Goal: Transaction & Acquisition: Download file/media

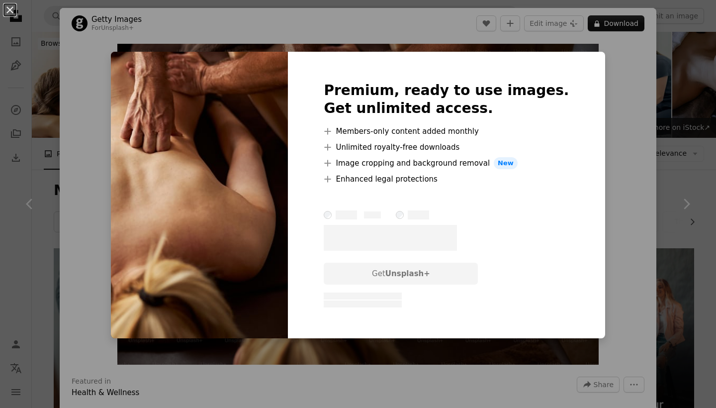
scroll to position [503, 0]
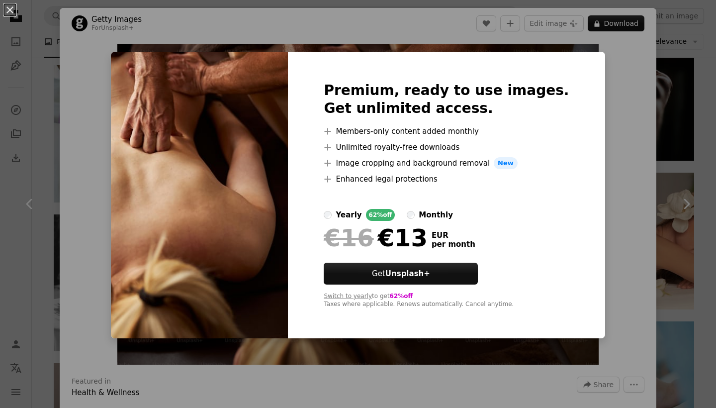
click at [355, 218] on label "yearly 62% off" at bounding box center [359, 215] width 71 height 12
click at [607, 37] on div "An X shape Premium, ready to use images. Get unlimited access. A plus sign Memb…" at bounding box center [358, 204] width 716 height 408
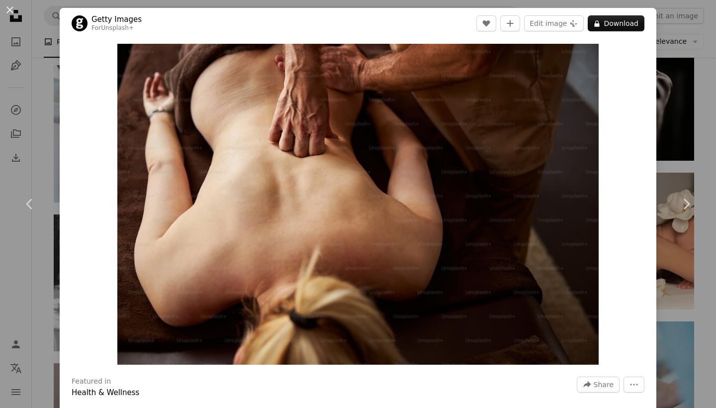
click at [52, 73] on div "An X shape Chevron left Chevron right Getty Images For Unsplash+ A heart A plus…" at bounding box center [358, 204] width 716 height 408
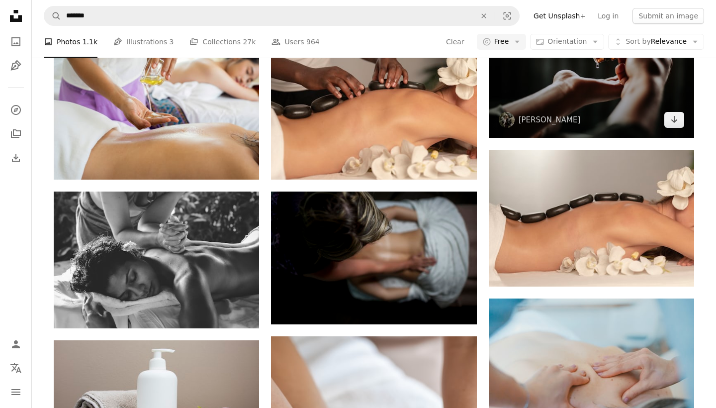
scroll to position [536, 0]
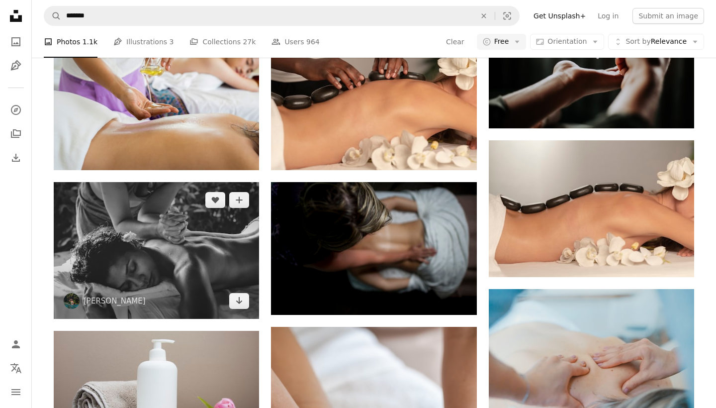
click at [164, 213] on img at bounding box center [156, 250] width 205 height 137
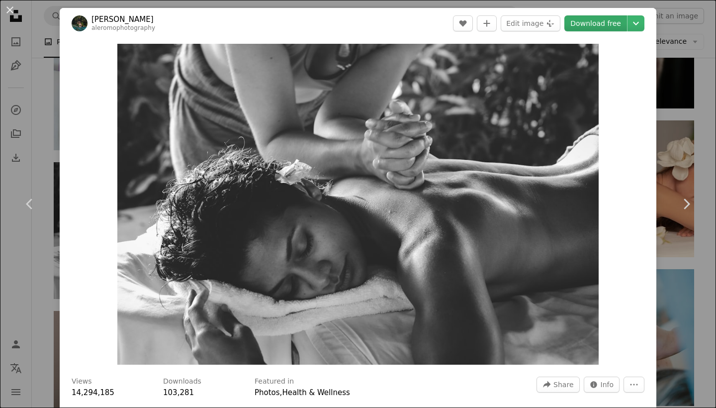
click at [589, 21] on link "Download free" at bounding box center [596, 23] width 63 height 16
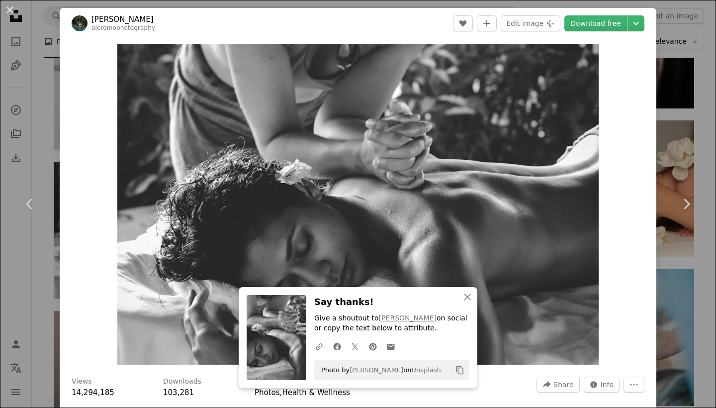
click at [709, 32] on div "An X shape Chevron left Chevron right An X shape Close Say thanks! Give a shout…" at bounding box center [358, 204] width 716 height 408
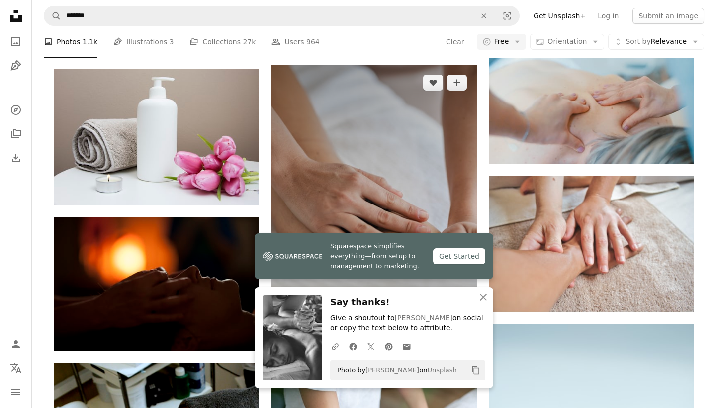
scroll to position [801, 0]
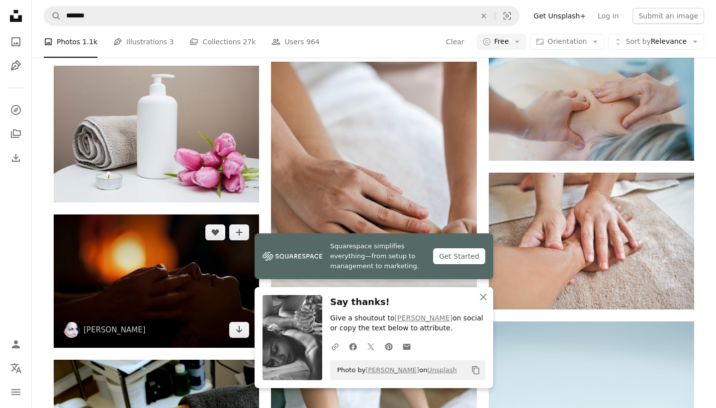
click at [178, 240] on img at bounding box center [156, 280] width 205 height 133
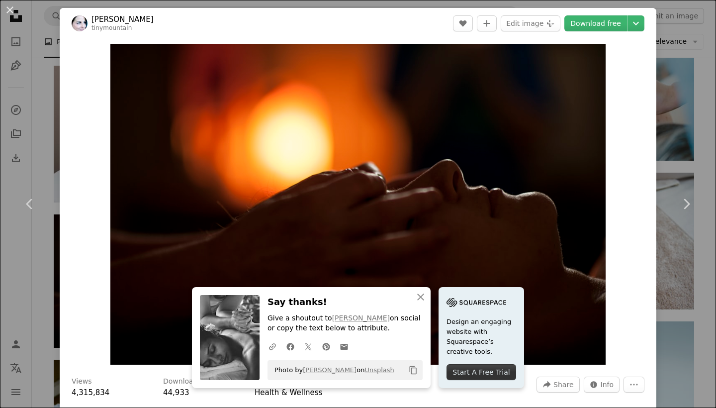
click at [680, 56] on div "An X shape Chevron left Chevron right An X shape Close Say thanks! Give a shout…" at bounding box center [358, 204] width 716 height 408
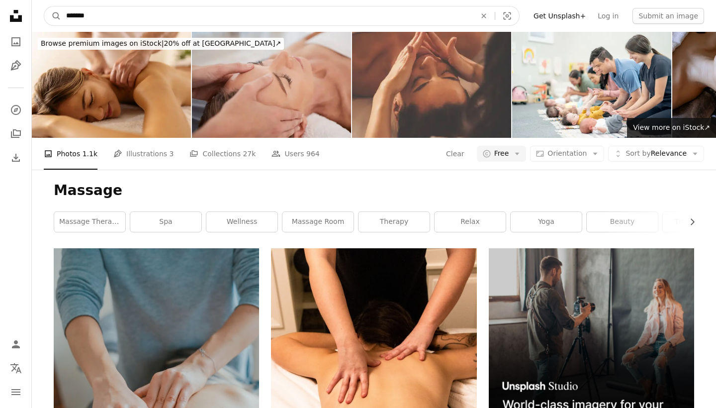
click at [228, 12] on input "*******" at bounding box center [267, 15] width 412 height 19
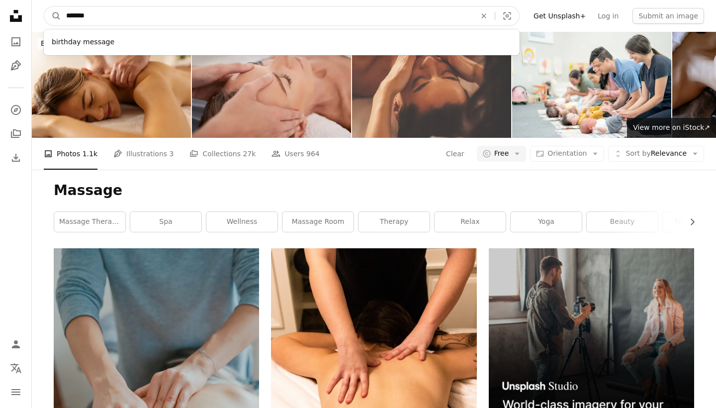
click at [65, 16] on input "*******" at bounding box center [267, 15] width 412 height 19
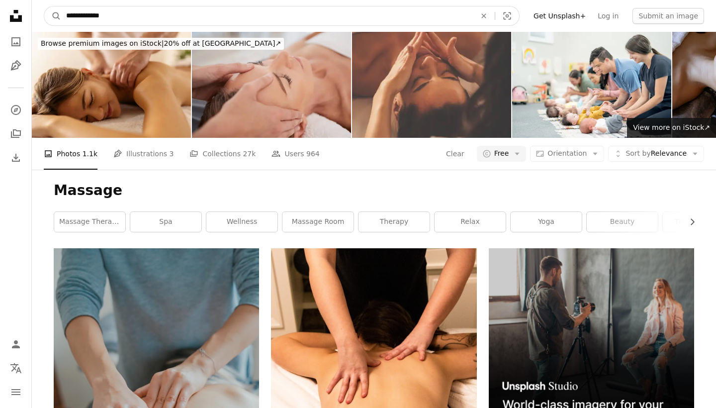
type input "**********"
click at [53, 16] on button "A magnifying glass" at bounding box center [52, 15] width 17 height 19
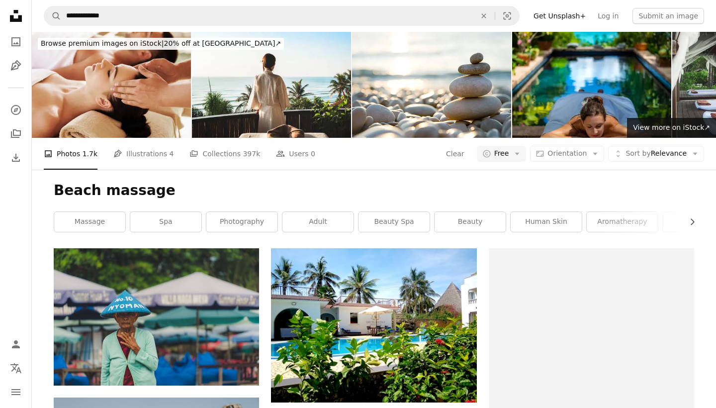
scroll to position [370, 0]
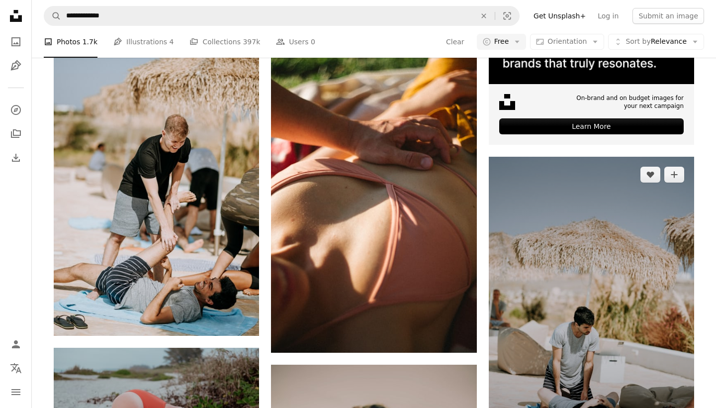
click at [596, 204] on img at bounding box center [591, 311] width 205 height 308
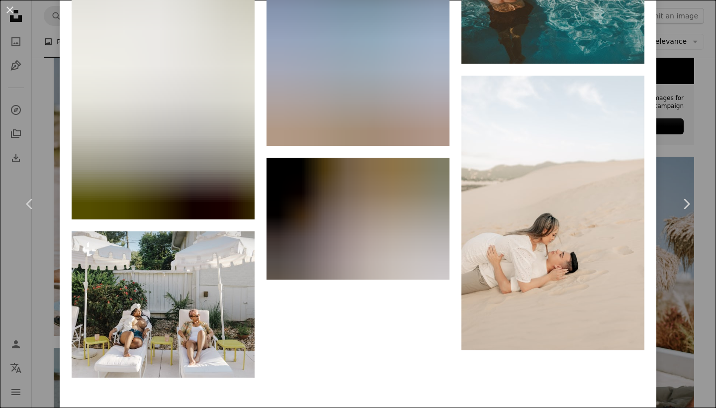
scroll to position [1767, 0]
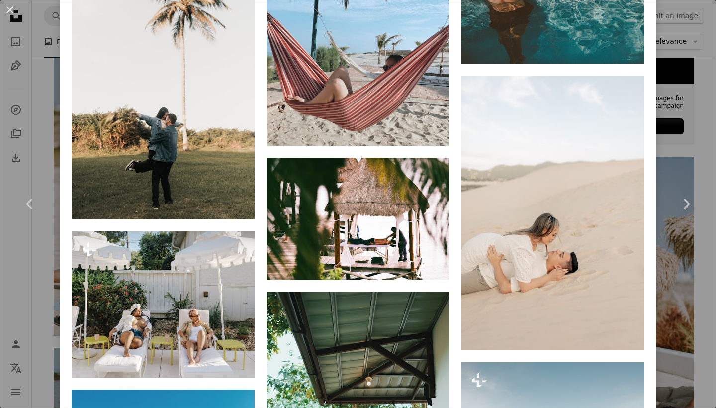
click at [43, 36] on div "An X shape Chevron left Chevron right [PERSON_NAME] anniespratt A heart A plus …" at bounding box center [358, 204] width 716 height 408
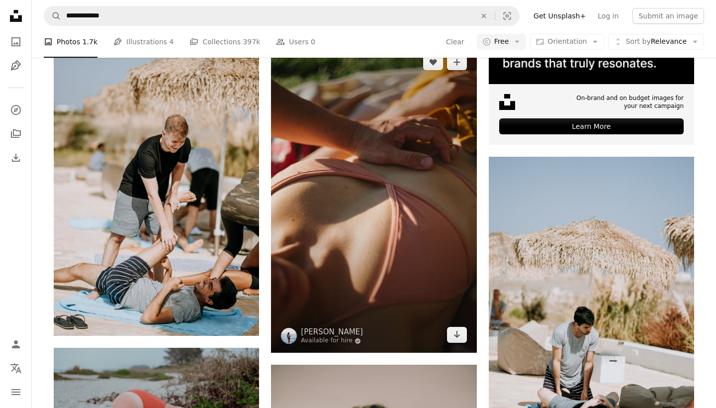
click at [371, 141] on img at bounding box center [373, 198] width 205 height 308
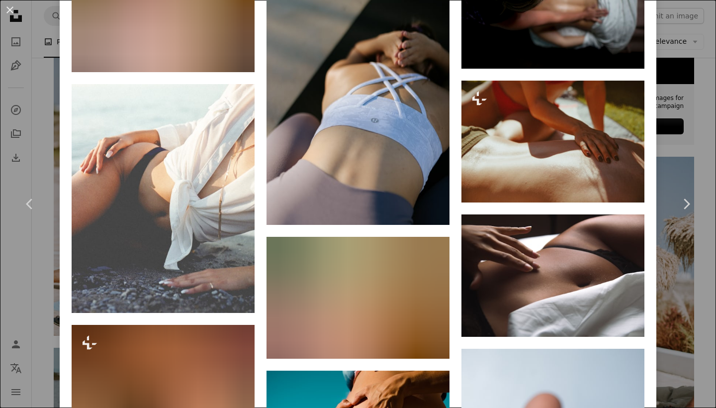
scroll to position [872, 0]
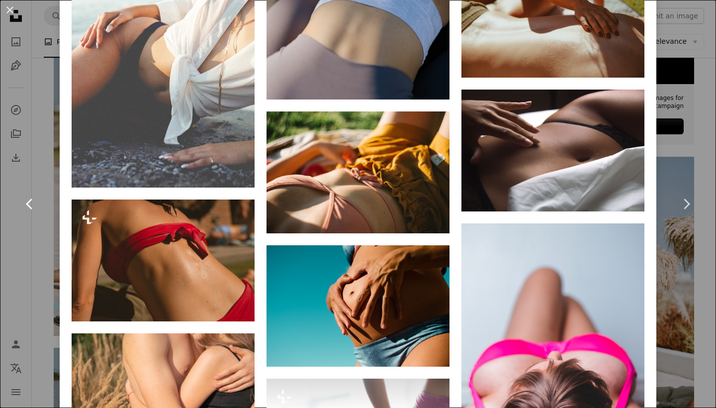
click at [51, 179] on link "Chevron left" at bounding box center [30, 203] width 60 height 95
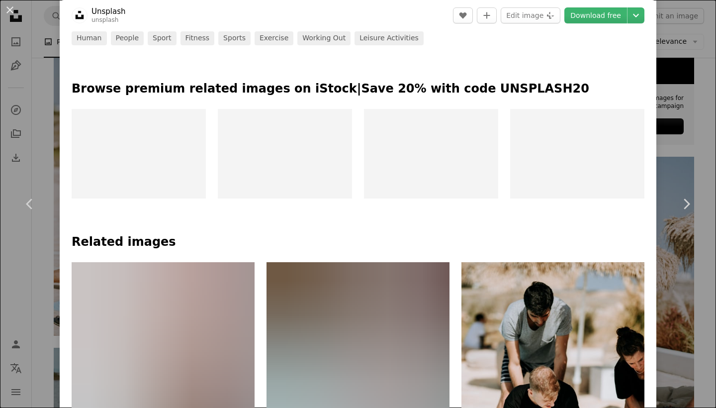
scroll to position [683, 0]
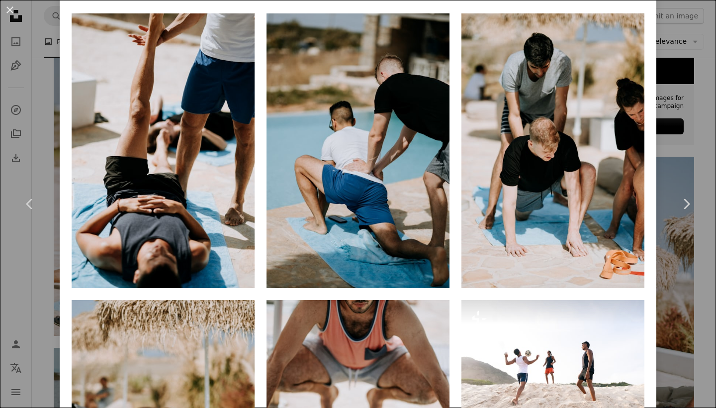
click at [705, 127] on div "An X shape Chevron left Chevron right Unsplash unsplash A heart A plus sign Edi…" at bounding box center [358, 204] width 716 height 408
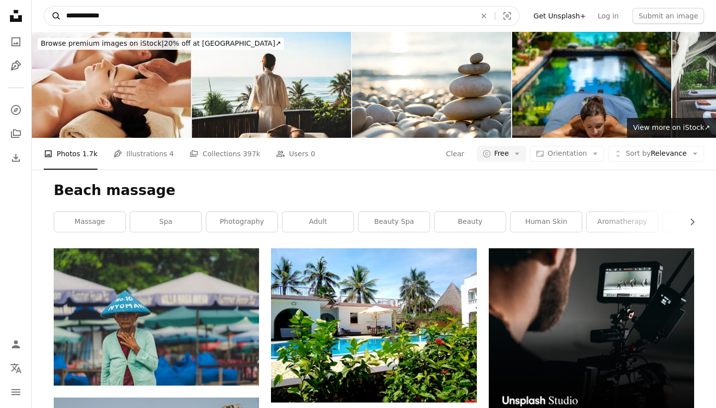
drag, startPoint x: 86, startPoint y: 15, endPoint x: 44, endPoint y: 11, distance: 42.0
click at [53, 12] on form "**********" at bounding box center [282, 16] width 476 height 20
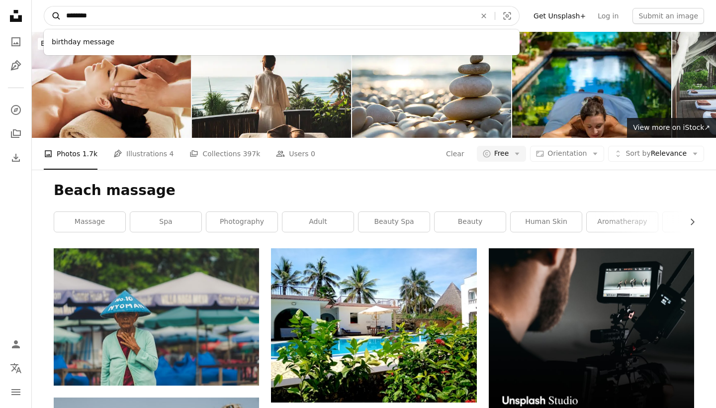
type input "*******"
click at [53, 16] on button "A magnifying glass" at bounding box center [52, 15] width 17 height 19
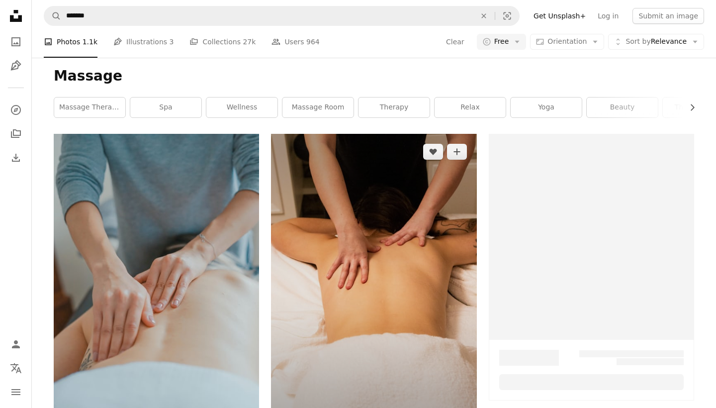
scroll to position [299, 0]
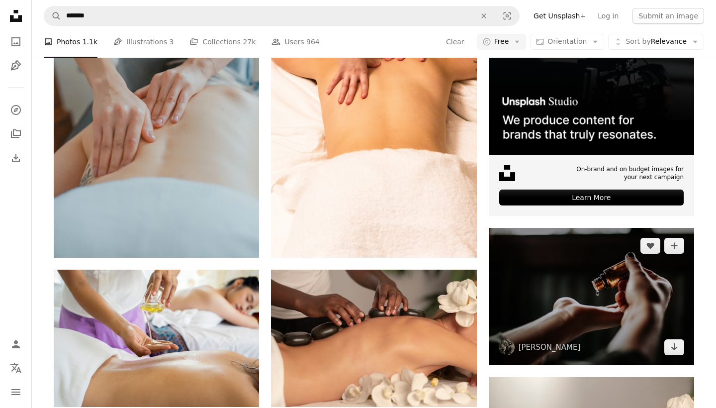
click at [564, 271] on img at bounding box center [591, 296] width 205 height 137
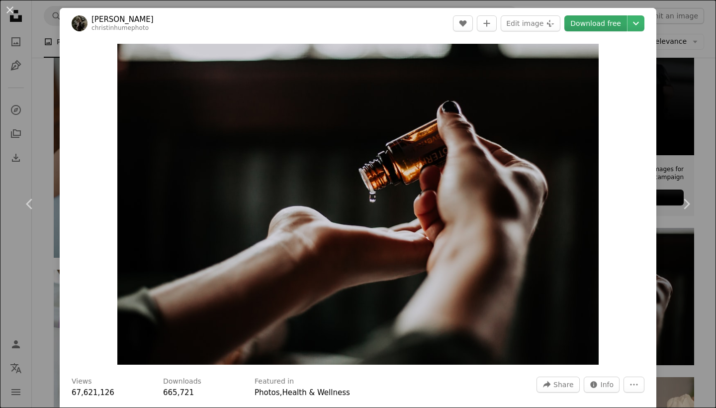
click at [584, 22] on link "Download free" at bounding box center [596, 23] width 63 height 16
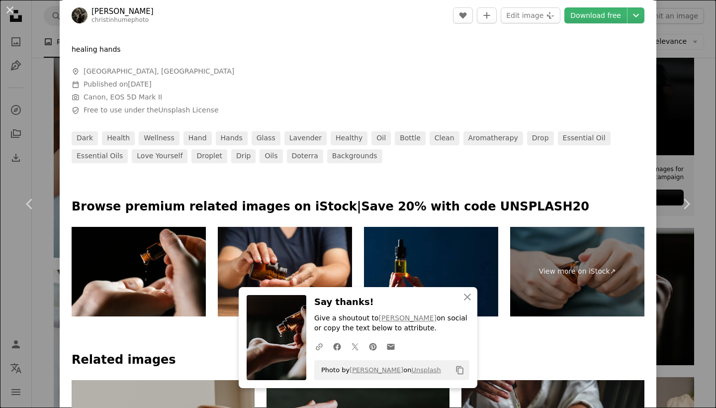
scroll to position [370, 0]
click at [408, 164] on div at bounding box center [358, 181] width 597 height 36
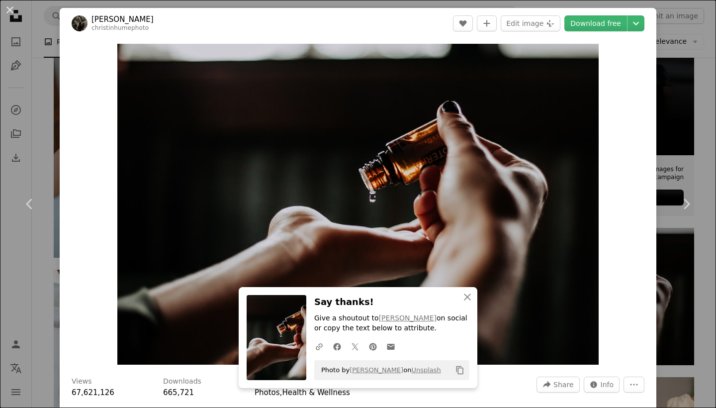
scroll to position [0, 0]
click at [682, 57] on div "An X shape Chevron left Chevron right An X shape Close Say thanks! Give a shout…" at bounding box center [358, 204] width 716 height 408
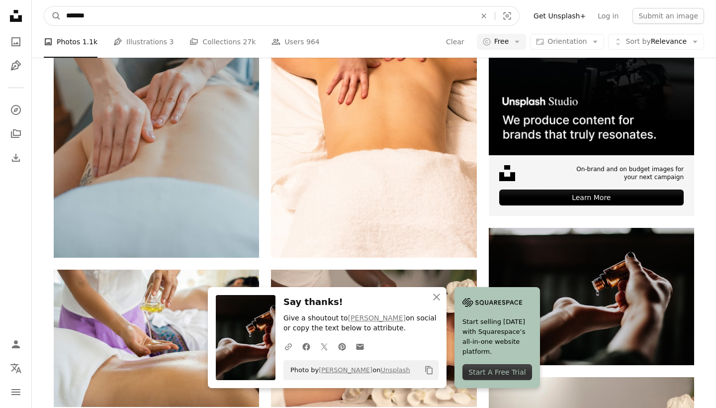
drag, startPoint x: 92, startPoint y: 15, endPoint x: 24, endPoint y: -1, distance: 69.6
type input "*"
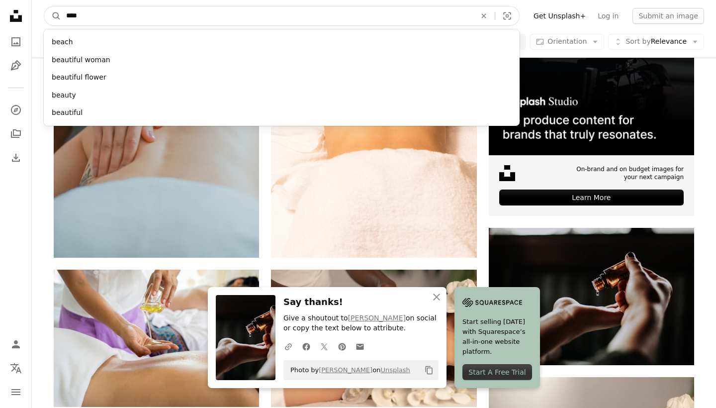
type input "*****"
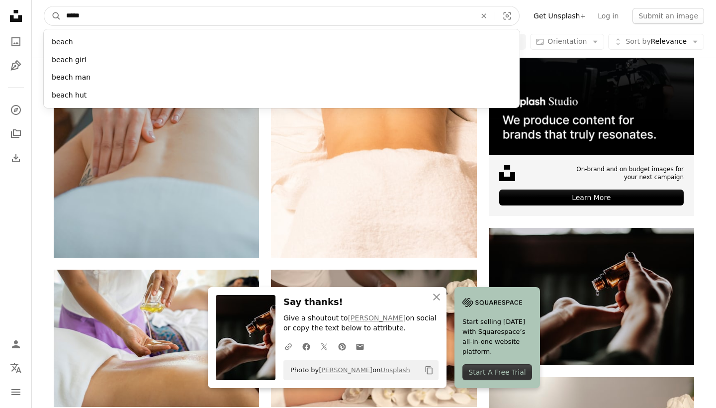
click at [53, 16] on button "A magnifying glass" at bounding box center [52, 15] width 17 height 19
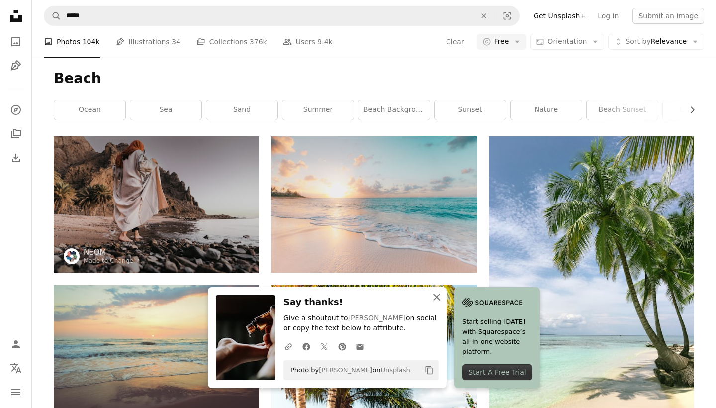
click at [438, 298] on icon "An X shape" at bounding box center [437, 297] width 12 height 12
